Goal: Transaction & Acquisition: Purchase product/service

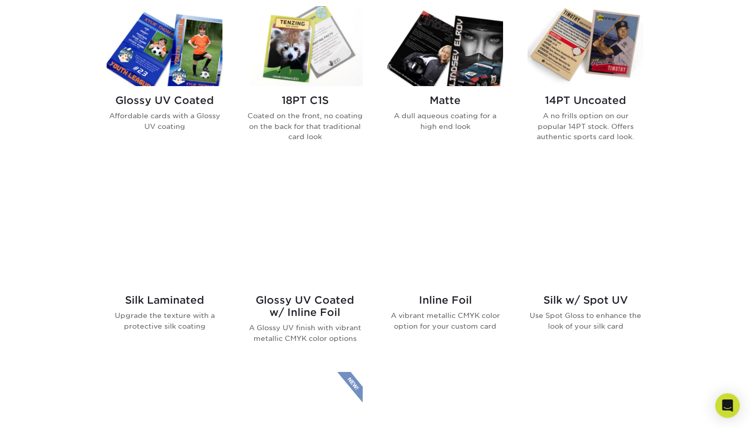
scroll to position [505, 0]
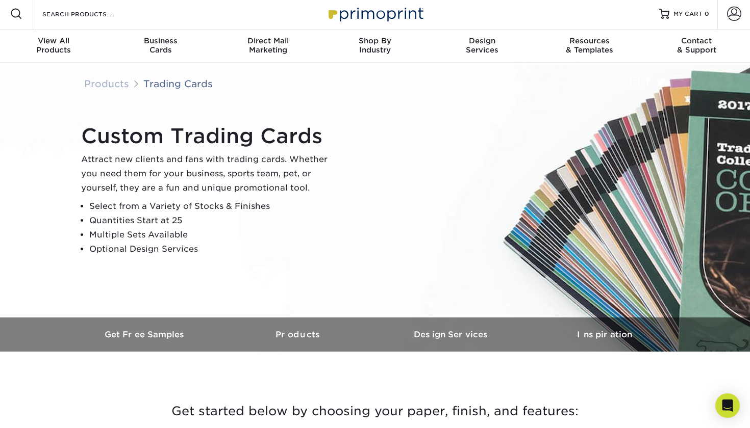
scroll to position [4, 0]
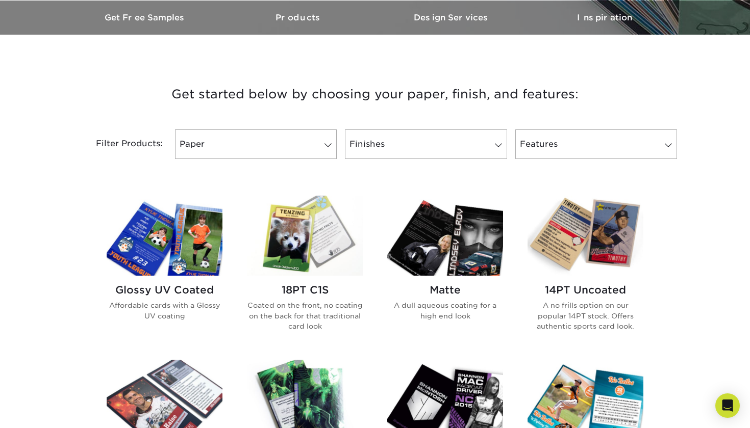
scroll to position [343, 0]
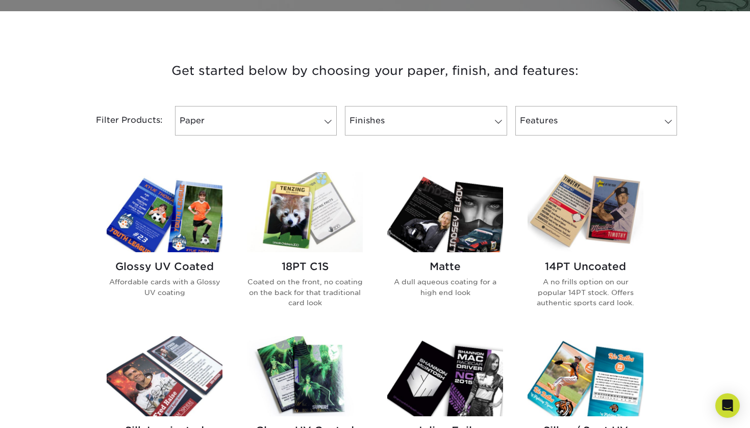
click at [169, 219] on img at bounding box center [165, 212] width 116 height 80
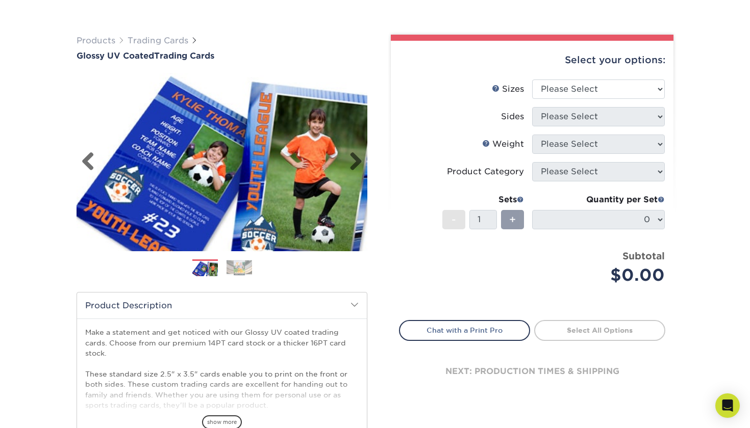
scroll to position [55, 0]
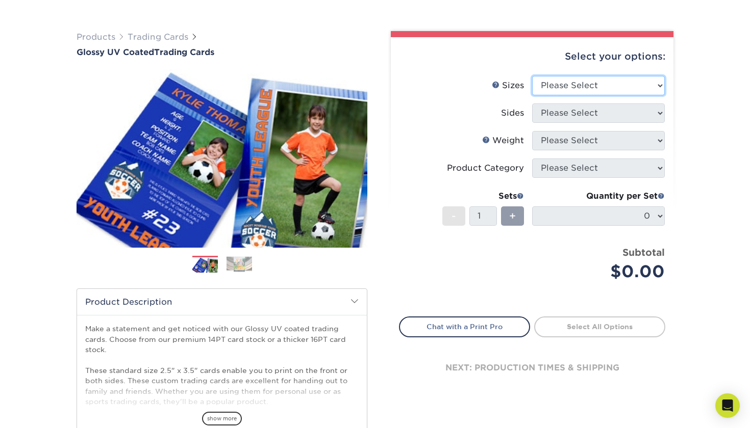
select select "2.50x3.50"
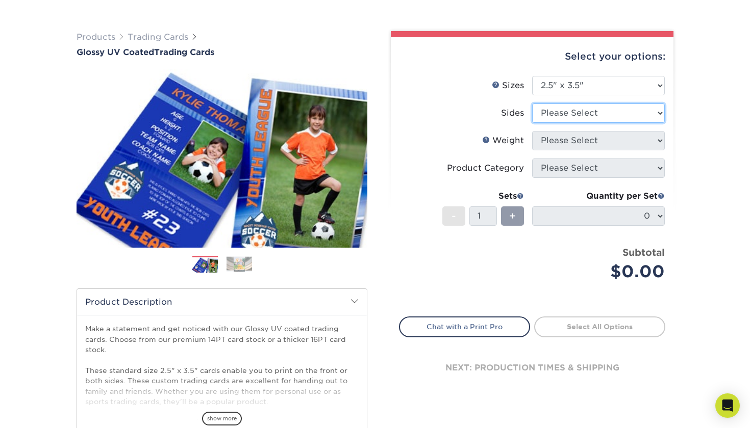
select select "13abbda7-1d64-4f25-8bb2-c179b224825d"
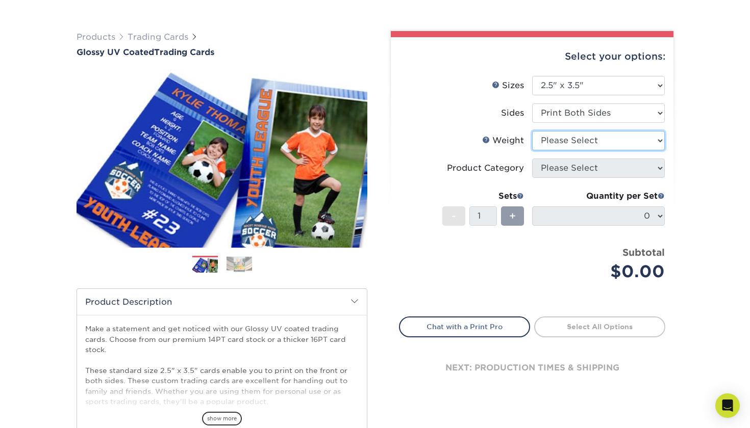
select select "16PT"
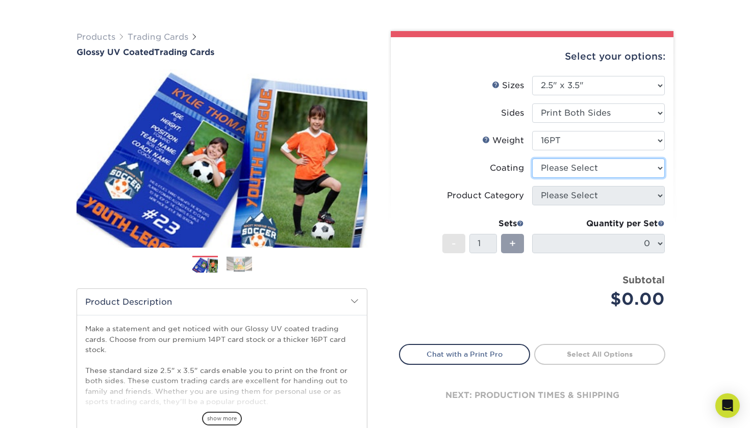
select select "ae367451-b2b8-45df-a344-0f05b6a12993"
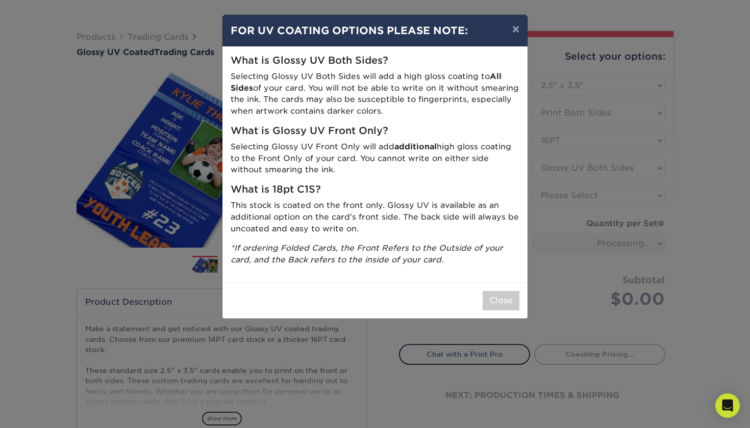
click at [503, 291] on button "Close" at bounding box center [500, 300] width 37 height 19
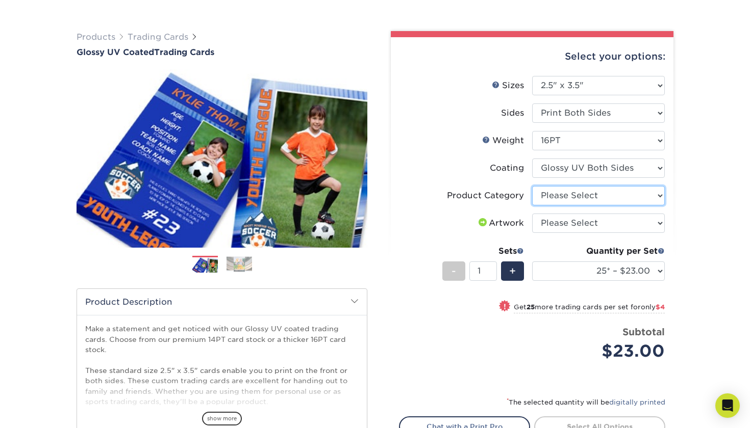
select select "c2f9bce9-36c2-409d-b101-c29d9d031e18"
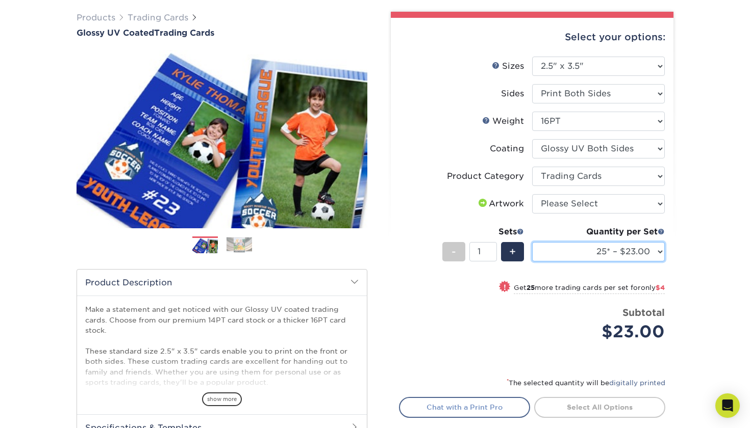
scroll to position [73, 0]
